Goal: Task Accomplishment & Management: Manage account settings

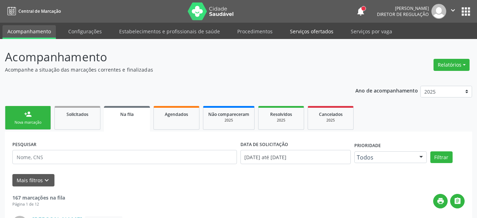
click at [306, 33] on link "Serviços ofertados" at bounding box center [311, 31] width 53 height 12
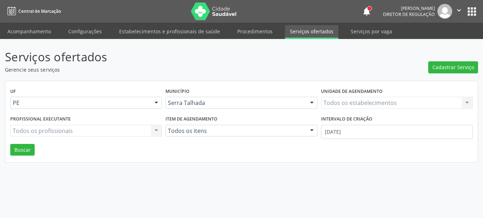
click at [358, 106] on div "Todos os estabelecimentos Todos os estabelecimentos Nenhum resultado encontrado…" at bounding box center [397, 103] width 152 height 12
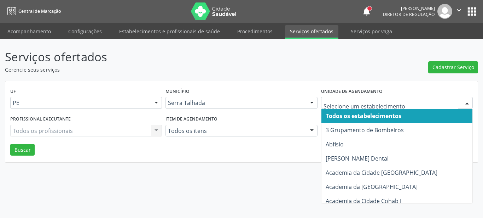
click at [354, 102] on input "text" at bounding box center [391, 106] width 135 height 14
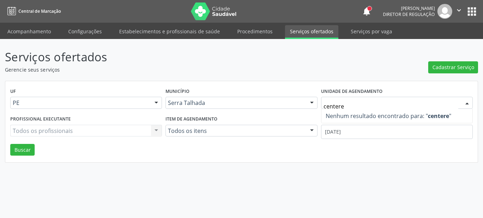
type input "center"
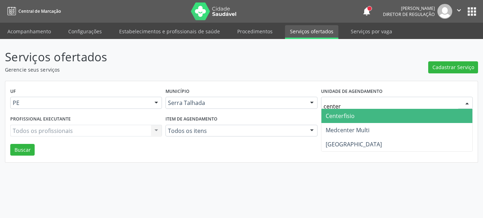
click at [360, 113] on span "Centerfisio" at bounding box center [397, 116] width 151 height 14
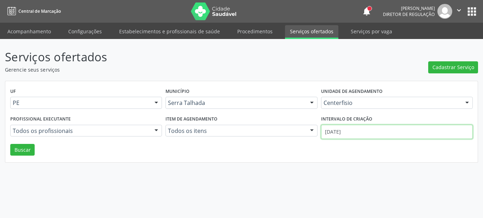
click at [343, 134] on input "[DATE]" at bounding box center [397, 132] width 152 height 14
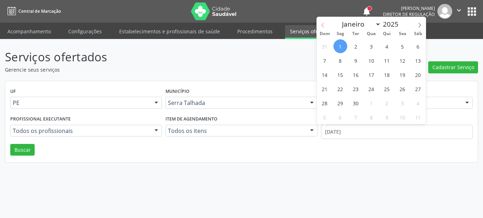
click at [320, 24] on span at bounding box center [323, 23] width 12 height 12
select select "7"
click at [405, 47] on span "1" at bounding box center [403, 46] width 14 height 14
type input "01/08/2025"
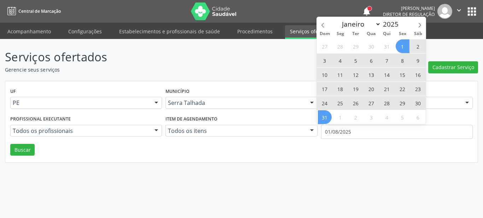
click at [327, 115] on span "31" at bounding box center [325, 117] width 14 height 14
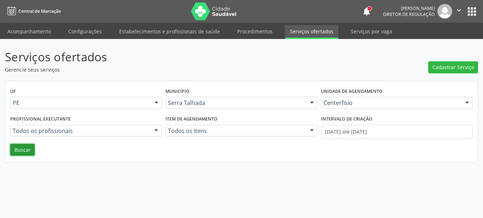
click at [16, 151] on button "Buscar" at bounding box center [22, 150] width 24 height 12
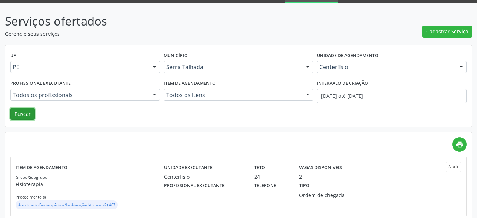
scroll to position [49, 0]
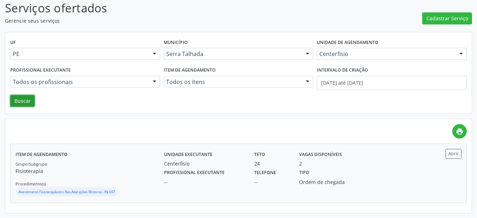
click at [440, 154] on div "Abrir" at bounding box center [442, 154] width 37 height 10
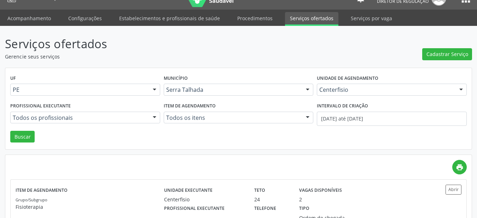
scroll to position [0, 0]
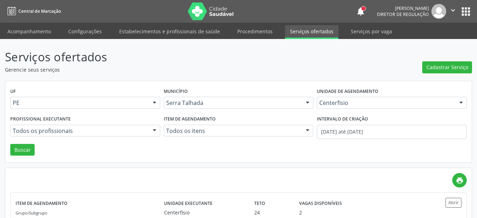
click at [470, 12] on button "apps" at bounding box center [466, 11] width 12 height 12
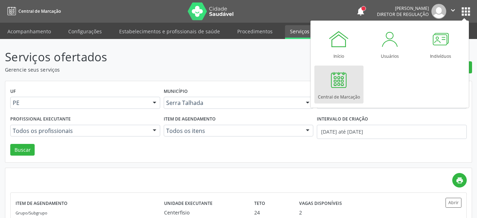
drag, startPoint x: 330, startPoint y: 82, endPoint x: 322, endPoint y: 80, distance: 8.4
click at [330, 82] on div at bounding box center [338, 79] width 21 height 21
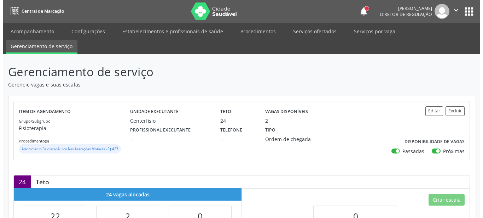
scroll to position [36, 0]
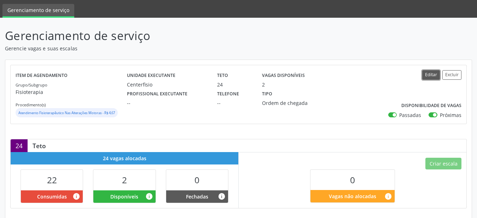
click at [434, 75] on button "Editar" at bounding box center [431, 75] width 18 height 10
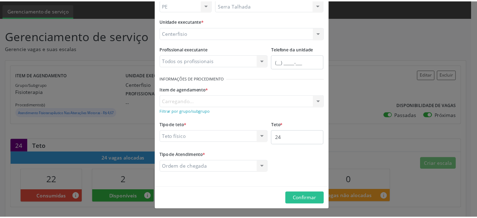
scroll to position [56, 0]
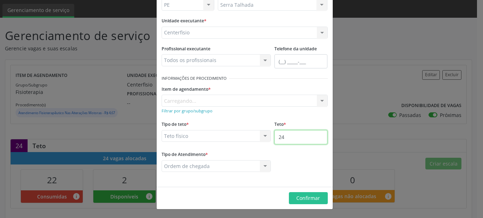
click at [299, 139] on input "24" at bounding box center [300, 137] width 53 height 14
type input "25"
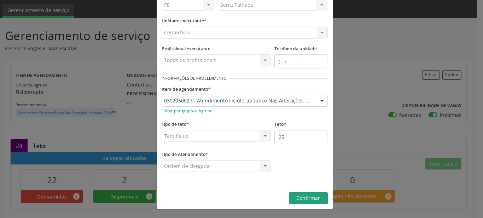
drag, startPoint x: 316, startPoint y: 205, endPoint x: 315, endPoint y: 201, distance: 3.6
click at [316, 205] on footer "Confirmar" at bounding box center [245, 197] width 176 height 22
click at [315, 199] on span "Confirmar" at bounding box center [308, 197] width 24 height 7
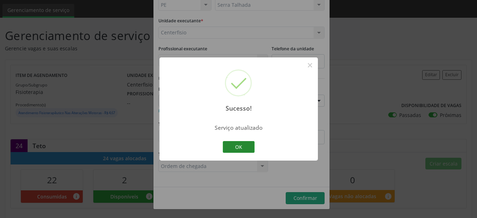
click at [245, 144] on button "OK" at bounding box center [239, 147] width 32 height 12
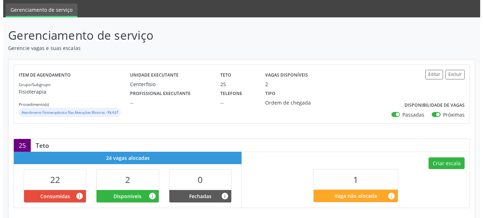
scroll to position [72, 0]
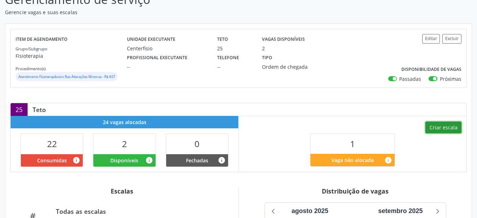
click at [448, 127] on button "Criar escala" at bounding box center [444, 127] width 36 height 12
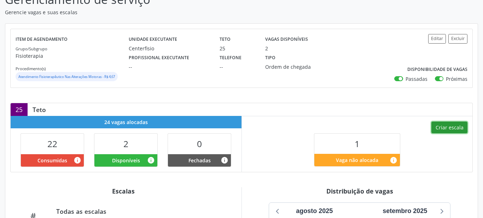
select select "8"
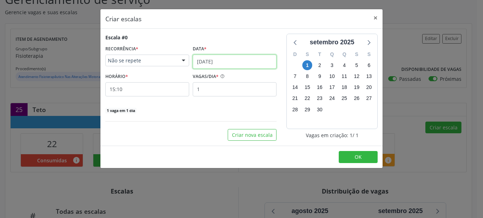
click at [209, 57] on input "[DATE]" at bounding box center [235, 61] width 84 height 14
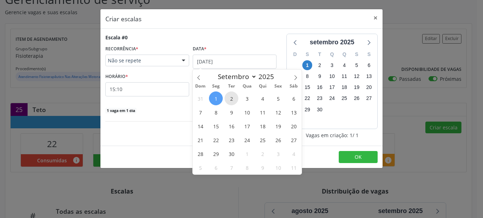
click at [228, 99] on span "2" at bounding box center [232, 98] width 14 height 14
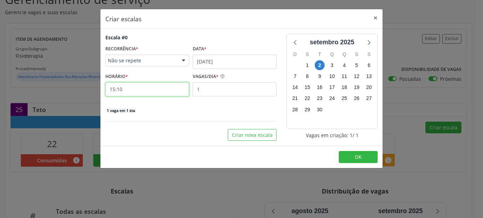
click at [140, 89] on input "15:10" at bounding box center [147, 89] width 84 height 14
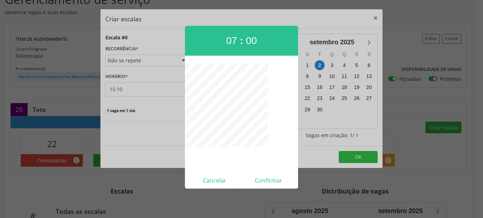
click at [284, 174] on div "Cancelar Confirmar" at bounding box center [241, 180] width 113 height 17
click at [279, 177] on button "Confirmar" at bounding box center [269, 179] width 54 height 11
type input "07:00"
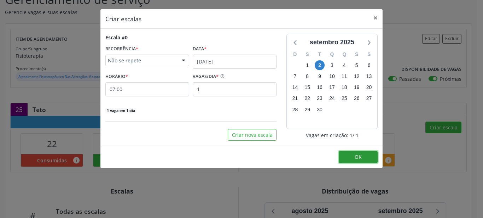
click at [355, 156] on span "OK" at bounding box center [358, 156] width 7 height 7
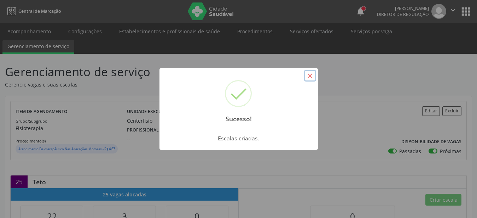
click at [308, 76] on button "×" at bounding box center [310, 76] width 12 height 12
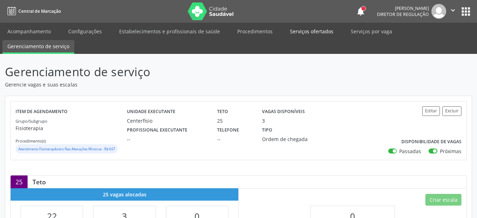
click at [321, 30] on link "Serviços ofertados" at bounding box center [311, 31] width 53 height 12
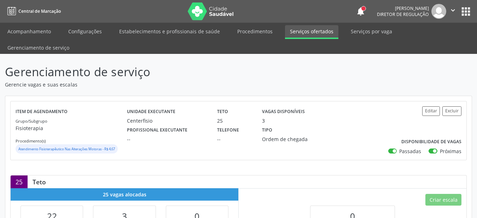
click at [295, 32] on link "Serviços ofertados" at bounding box center [311, 32] width 53 height 14
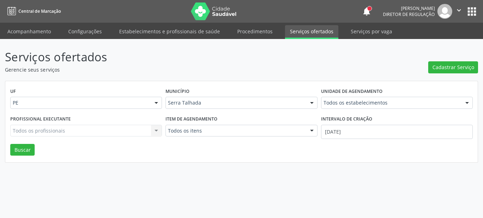
click at [239, 153] on div "UF PE PE Nenhum resultado encontrado para: " " Não há nenhuma opção para ser ex…" at bounding box center [241, 121] width 473 height 81
click at [360, 32] on link "Serviços por vaga" at bounding box center [371, 31] width 51 height 12
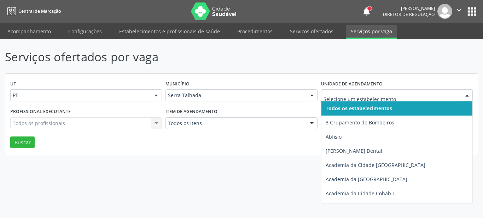
click at [374, 92] on div at bounding box center [397, 95] width 152 height 12
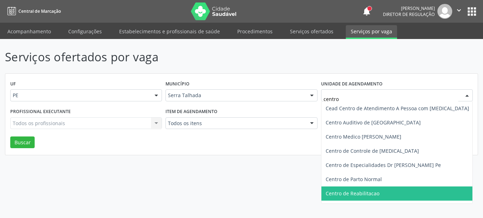
scroll to position [81, 0]
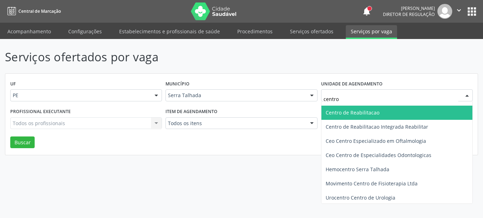
click at [392, 108] on span "Centro de Reabilitacao" at bounding box center [398, 112] width 152 height 14
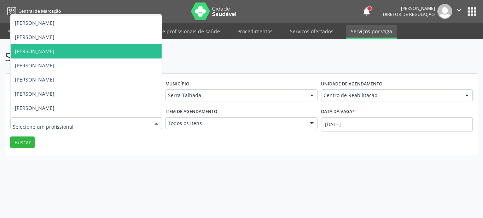
scroll to position [0, 0]
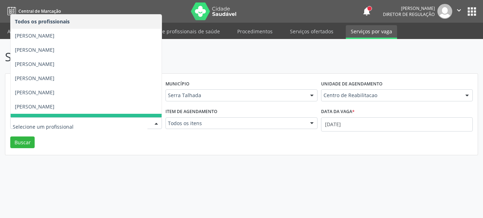
click at [81, 176] on div "Serviços ofertados por vaga UF PE PE Nenhum resultado encontrado para: " " Não …" at bounding box center [241, 128] width 483 height 179
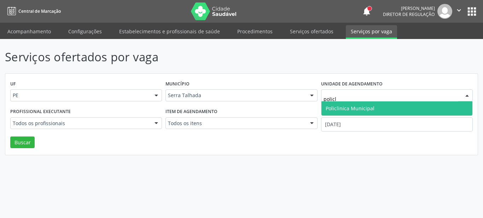
type input "policli"
click at [383, 104] on span "Policlinica Municipal" at bounding box center [397, 108] width 151 height 14
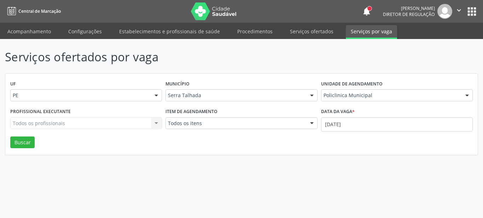
click at [23, 121] on div "Todos os profissionais Todos os profissionais Ailton Jose de Souza Junior Amand…" at bounding box center [86, 123] width 152 height 12
click at [460, 10] on icon "" at bounding box center [459, 10] width 8 height 8
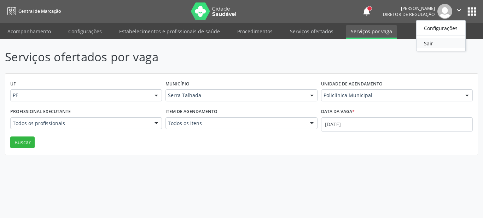
click at [430, 45] on link "Sair" at bounding box center [441, 43] width 49 height 10
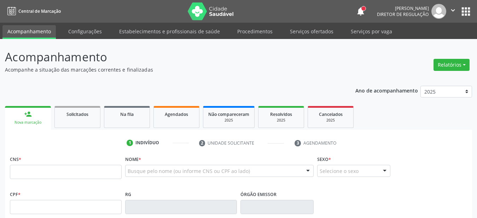
click at [320, 34] on link "Serviços ofertados" at bounding box center [311, 31] width 53 height 12
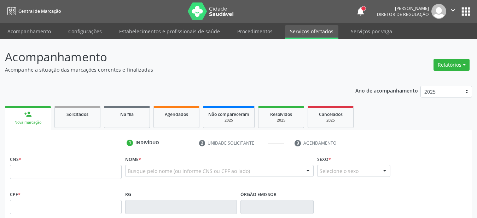
click at [299, 30] on link "Serviços ofertados" at bounding box center [311, 32] width 53 height 14
select select "8"
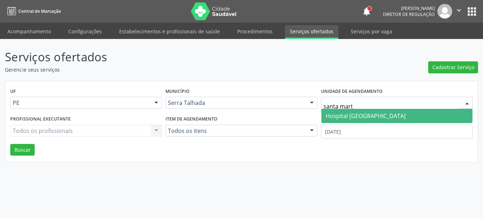
type input "santa marta"
click at [342, 112] on span "Hospital [GEOGRAPHIC_DATA]" at bounding box center [397, 116] width 151 height 14
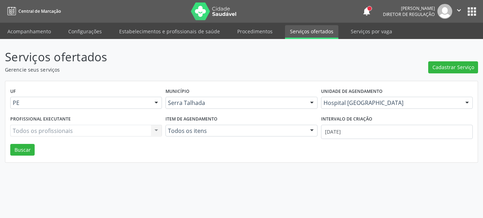
click at [346, 124] on label "Intervalo de criação" at bounding box center [346, 119] width 51 height 11
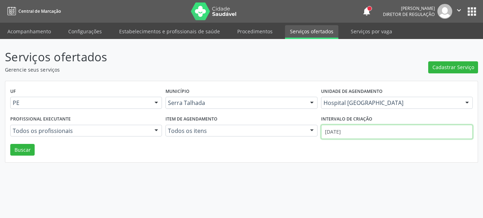
click at [343, 129] on input "[DATE]" at bounding box center [397, 132] width 152 height 14
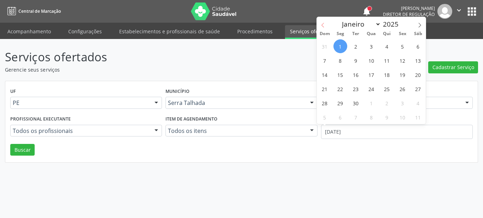
click at [326, 25] on span at bounding box center [323, 23] width 12 height 12
select select "7"
click at [399, 45] on span "1" at bounding box center [403, 46] width 14 height 14
type input "01/08/2025"
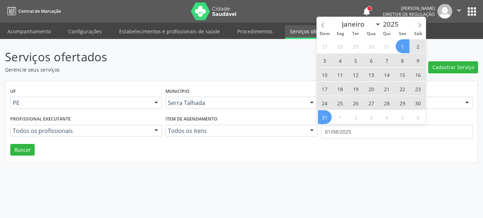
click at [328, 116] on span "31" at bounding box center [325, 117] width 14 height 14
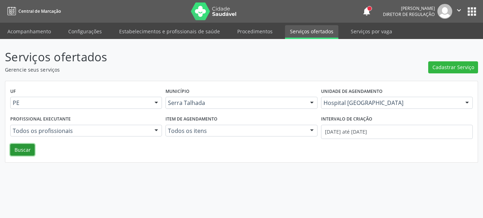
click at [18, 147] on button "Buscar" at bounding box center [22, 150] width 24 height 12
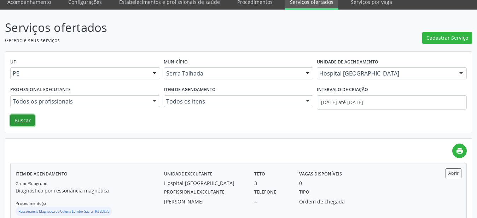
scroll to position [72, 0]
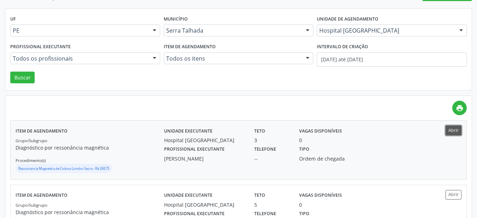
click at [456, 131] on button "Abrir" at bounding box center [454, 130] width 16 height 10
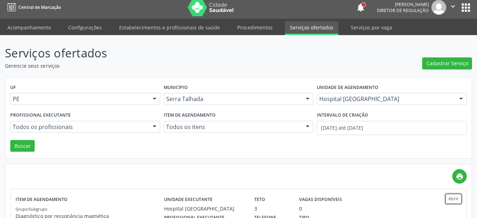
scroll to position [0, 0]
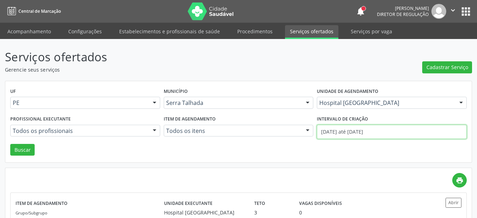
click at [375, 132] on input "01/08/2025 até 31/08/2025" at bounding box center [392, 132] width 150 height 14
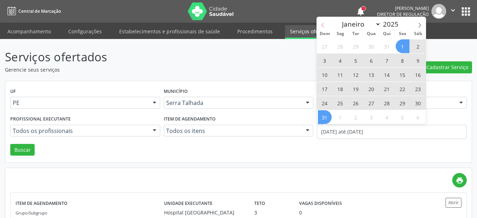
click at [324, 27] on icon at bounding box center [322, 25] width 5 height 5
select select "6"
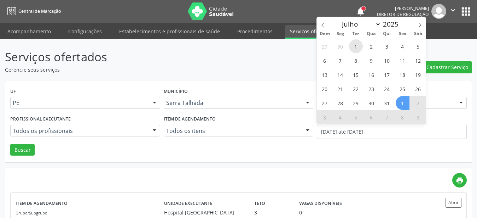
click at [355, 46] on span "1" at bounding box center [356, 46] width 14 height 14
type input "01/07/2025"
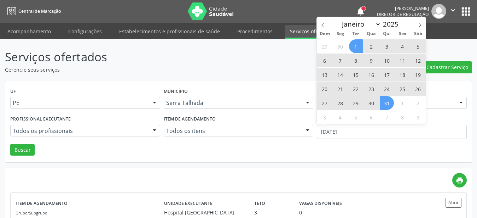
click at [392, 102] on span "31" at bounding box center [387, 103] width 14 height 14
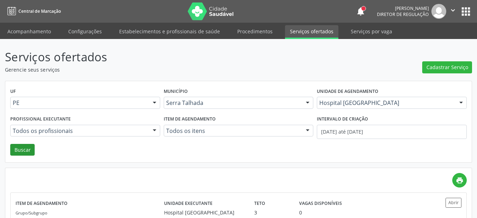
drag, startPoint x: 35, startPoint y: 146, endPoint x: 25, endPoint y: 154, distance: 13.1
click at [25, 154] on button "Buscar" at bounding box center [22, 150] width 24 height 12
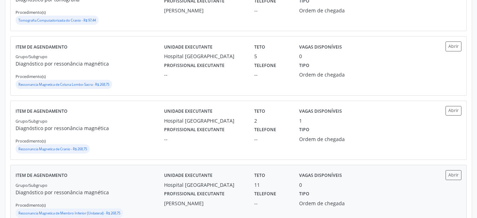
scroll to position [338, 0]
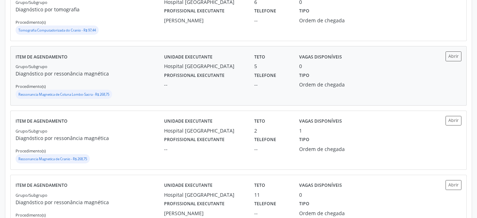
click at [459, 51] on div "Item de agendamento Grupo/Subgrupo Diagnóstico por ressonância magnética Proced…" at bounding box center [239, 75] width 456 height 58
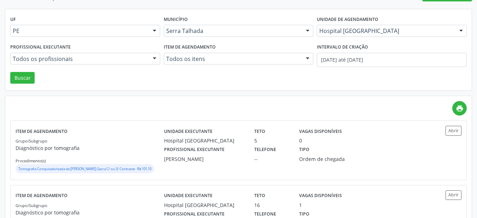
scroll to position [0, 0]
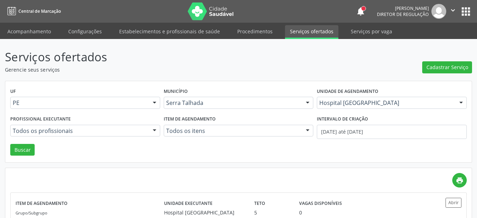
click at [464, 12] on button "apps" at bounding box center [466, 11] width 12 height 12
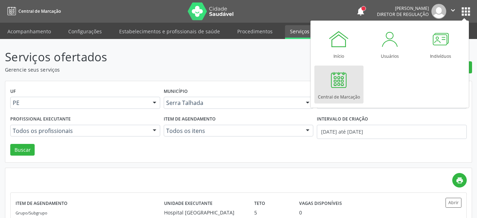
click at [348, 97] on div "Central de Marcação" at bounding box center [339, 95] width 42 height 10
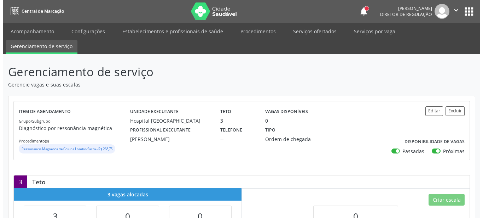
scroll to position [36, 0]
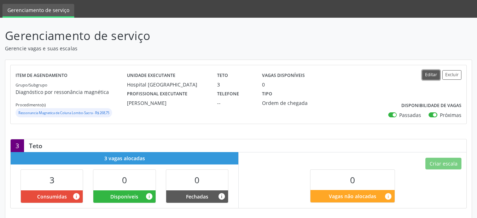
click at [433, 77] on button "Editar" at bounding box center [431, 75] width 18 height 10
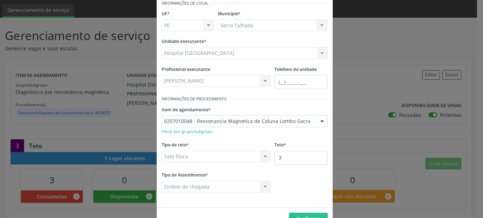
click at [289, 150] on input "3" at bounding box center [300, 157] width 53 height 14
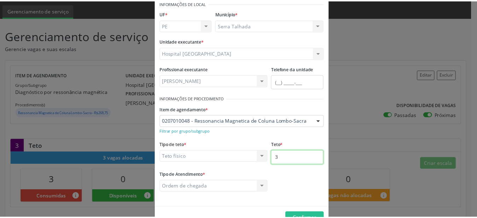
scroll to position [56, 0]
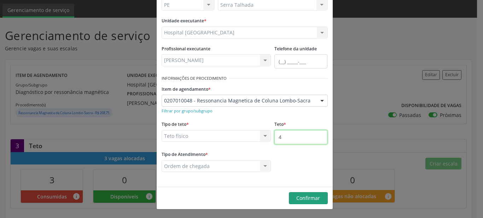
type input "4"
click at [296, 196] on span "Confirmar" at bounding box center [308, 197] width 24 height 7
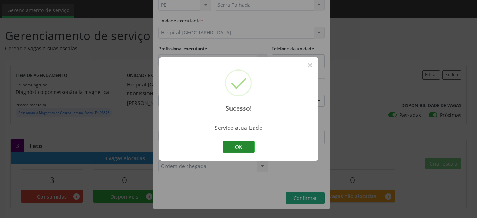
click at [250, 151] on button "OK" at bounding box center [239, 147] width 32 height 12
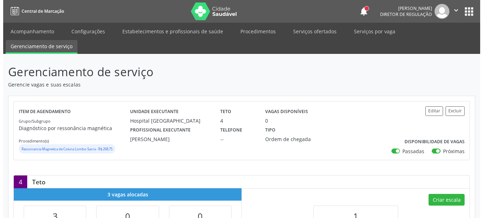
scroll to position [72, 0]
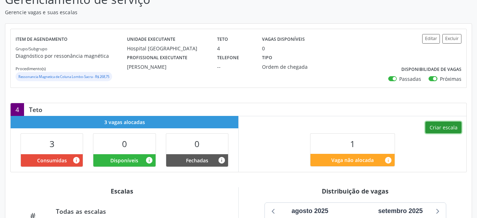
click at [444, 127] on button "Criar escala" at bounding box center [444, 127] width 36 height 12
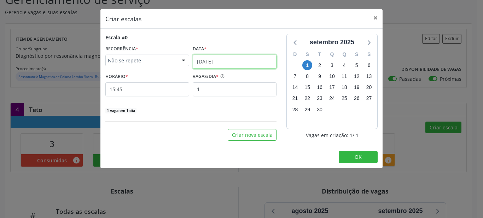
click at [207, 66] on input "[DATE]" at bounding box center [235, 61] width 84 height 14
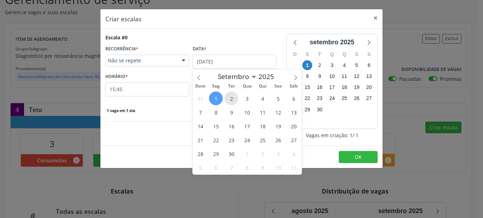
click at [228, 97] on span "2" at bounding box center [232, 98] width 14 height 14
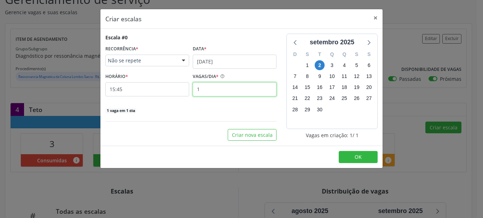
click at [208, 87] on input "1" at bounding box center [235, 89] width 84 height 14
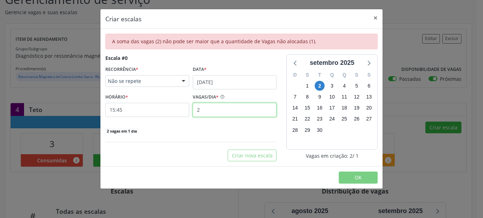
type input "2"
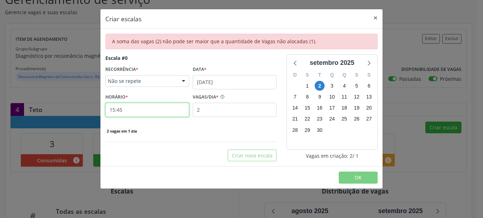
click at [130, 108] on input "15:45" at bounding box center [147, 110] width 84 height 14
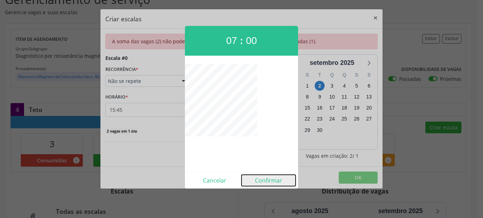
click at [269, 180] on button "Confirmar" at bounding box center [269, 179] width 54 height 11
type input "07:00"
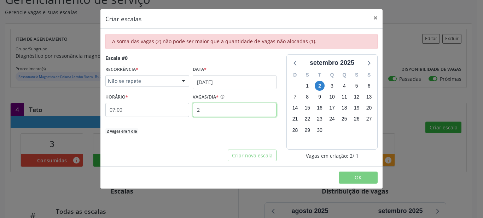
click at [207, 114] on input "2" at bounding box center [235, 110] width 84 height 14
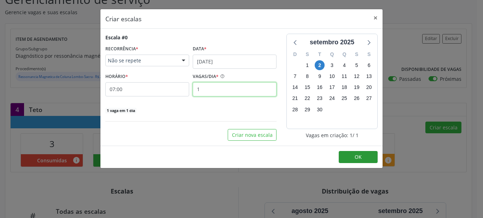
type input "1"
click at [364, 158] on button "OK" at bounding box center [358, 157] width 39 height 12
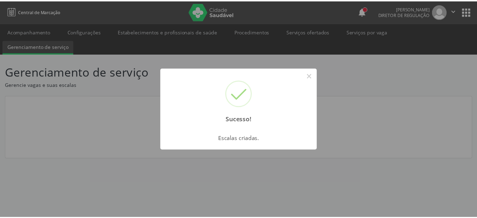
scroll to position [0, 0]
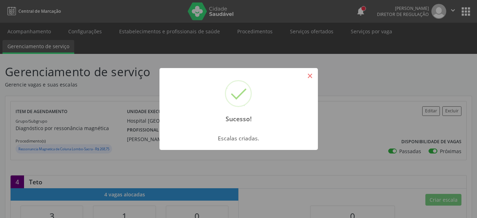
click at [317, 75] on div "Sucesso! × Escalas criadas. OK Cancel" at bounding box center [238, 109] width 477 height 218
click at [313, 73] on button "×" at bounding box center [310, 76] width 12 height 12
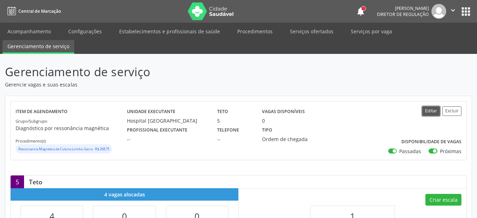
click at [427, 114] on button "Editar" at bounding box center [431, 111] width 18 height 10
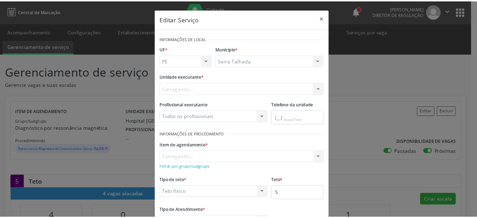
scroll to position [40, 0]
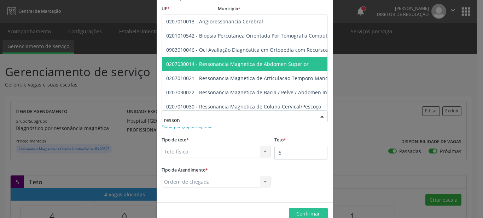
type input "ressona"
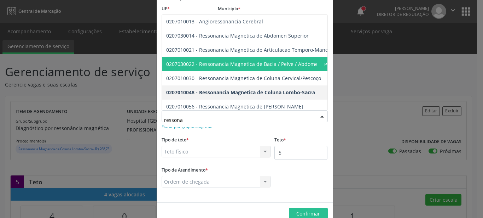
click at [243, 63] on span "0207030022 - Ressonancia Magnetica de Bacia / Pelve / Abdomen Inferior" at bounding box center [253, 63] width 174 height 7
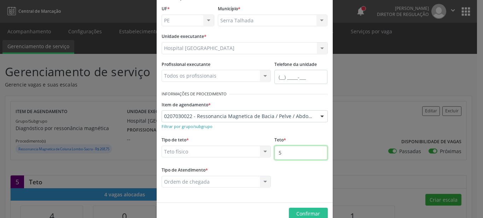
click at [294, 156] on input "5" at bounding box center [300, 152] width 53 height 14
type input "6"
click at [319, 210] on button "Confirmar" at bounding box center [308, 213] width 39 height 12
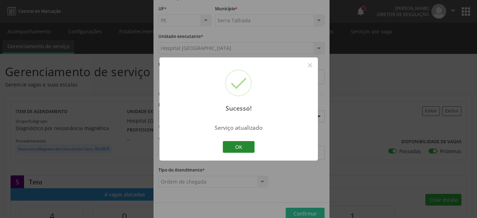
click at [237, 149] on button "OK" at bounding box center [239, 147] width 32 height 12
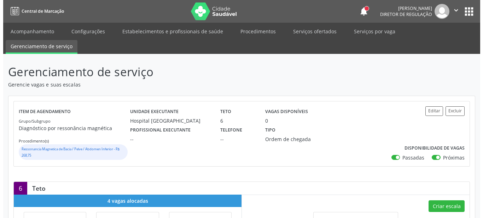
scroll to position [108, 0]
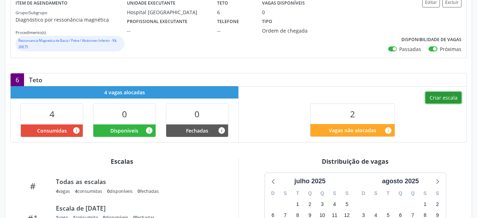
click at [453, 93] on button "Criar escala" at bounding box center [444, 98] width 36 height 12
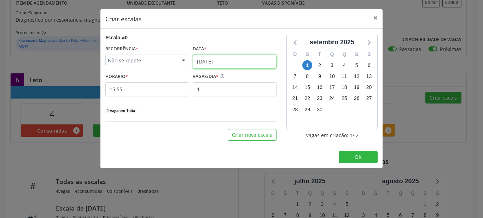
click at [204, 60] on input "[DATE]" at bounding box center [235, 61] width 84 height 14
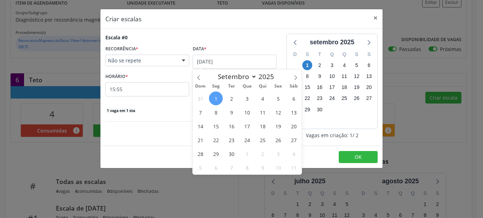
click at [231, 97] on span "2" at bounding box center [232, 98] width 14 height 14
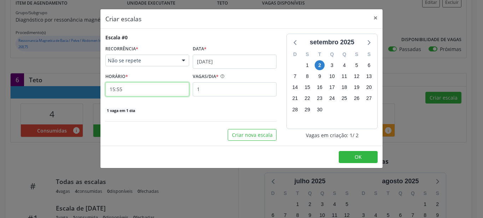
drag, startPoint x: 120, startPoint y: 90, endPoint x: 114, endPoint y: 97, distance: 8.8
click at [114, 96] on input "15:55" at bounding box center [147, 89] width 84 height 14
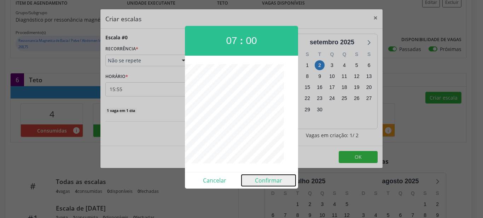
click at [283, 179] on button "Confirmar" at bounding box center [269, 179] width 54 height 11
type input "07:00"
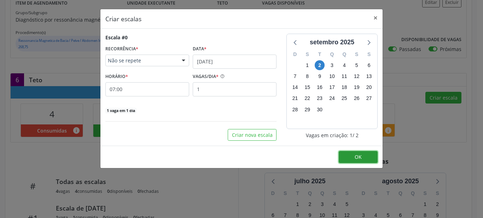
drag, startPoint x: 354, startPoint y: 154, endPoint x: 349, endPoint y: 154, distance: 4.6
click at [354, 155] on button "OK" at bounding box center [358, 157] width 39 height 12
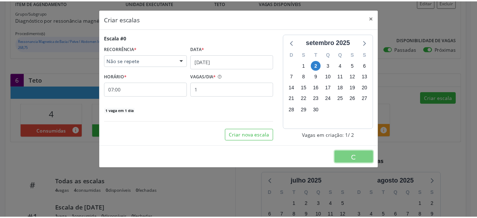
scroll to position [0, 0]
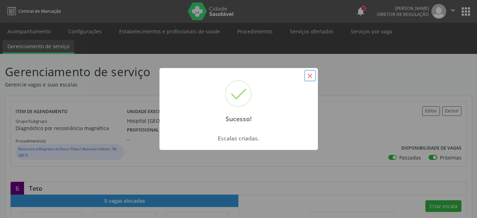
click at [313, 74] on button "×" at bounding box center [310, 76] width 12 height 12
